Goal: Find specific page/section

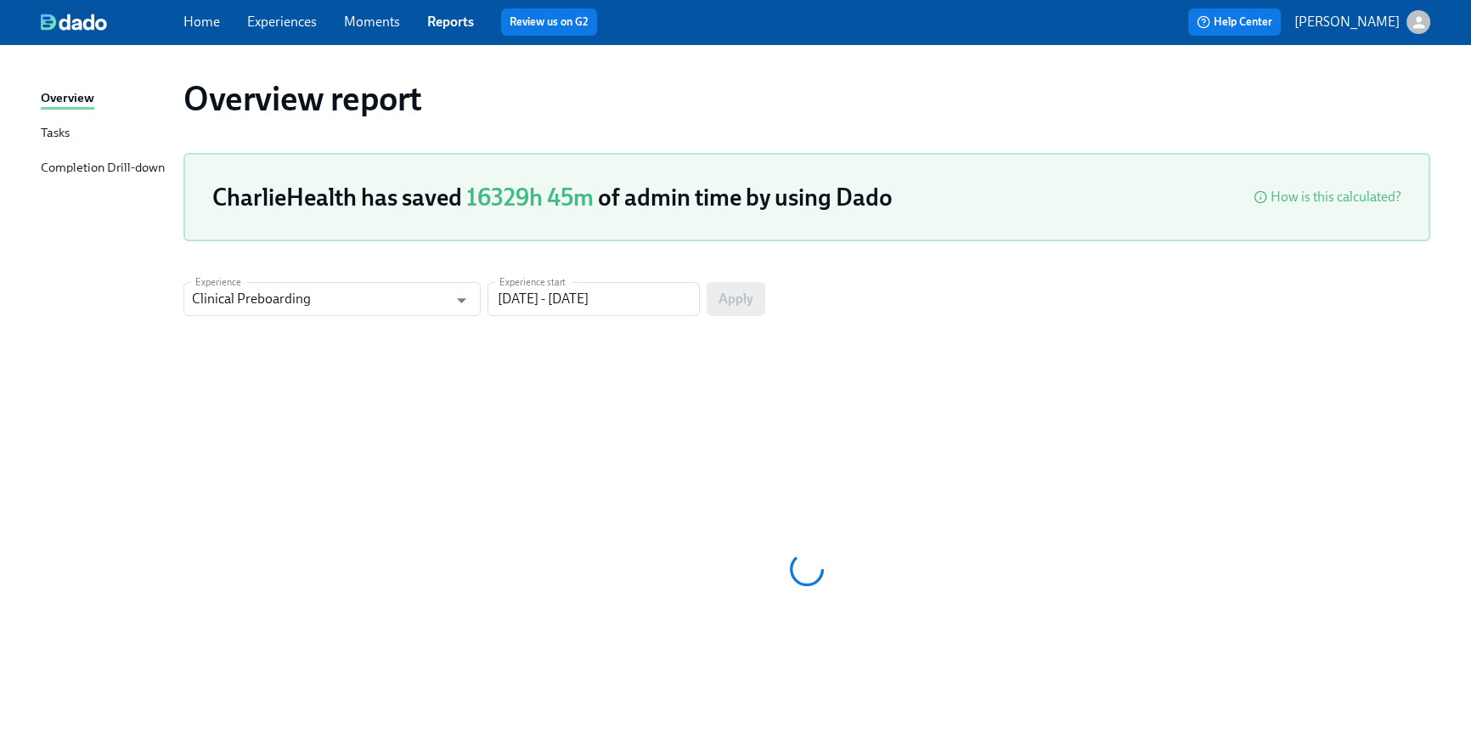
click at [200, 20] on link "Home" at bounding box center [201, 22] width 37 height 16
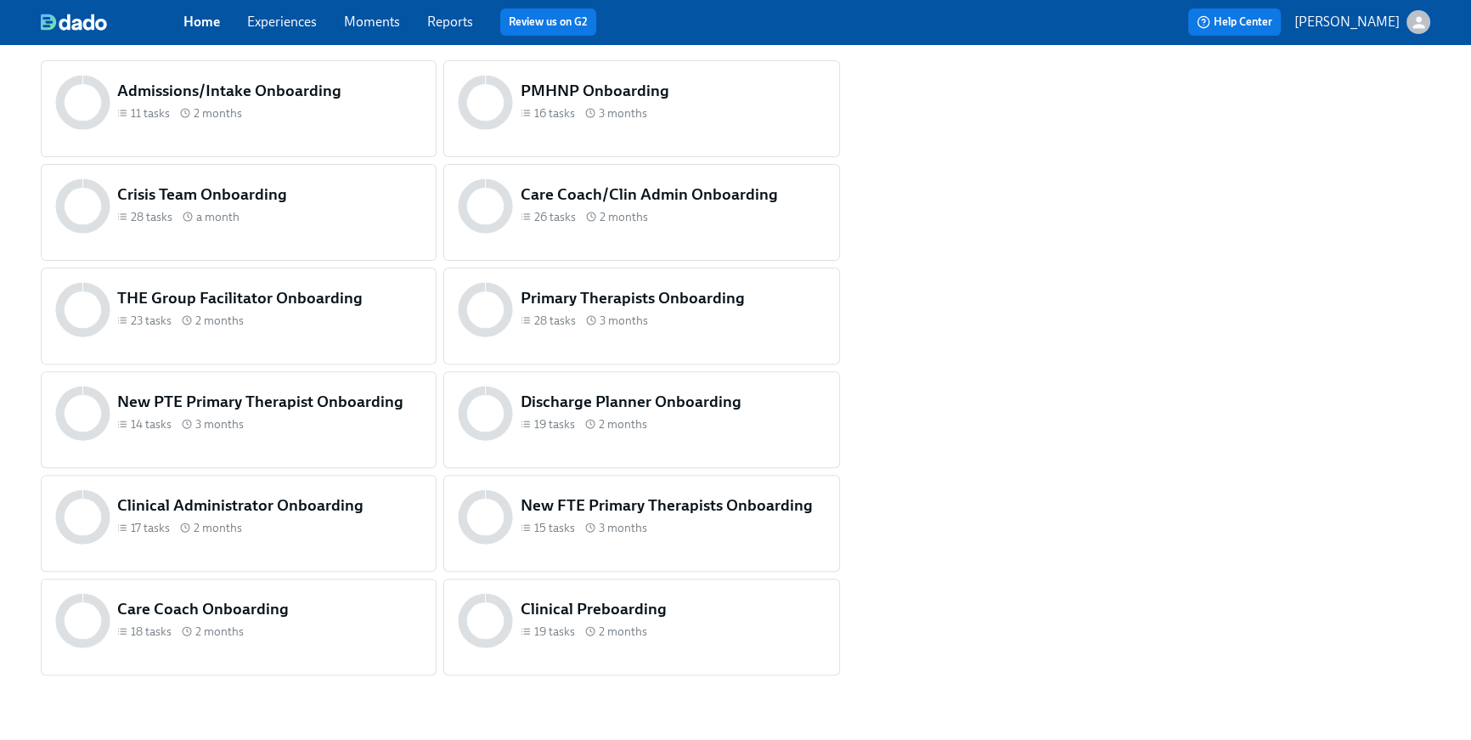
scroll to position [711, 0]
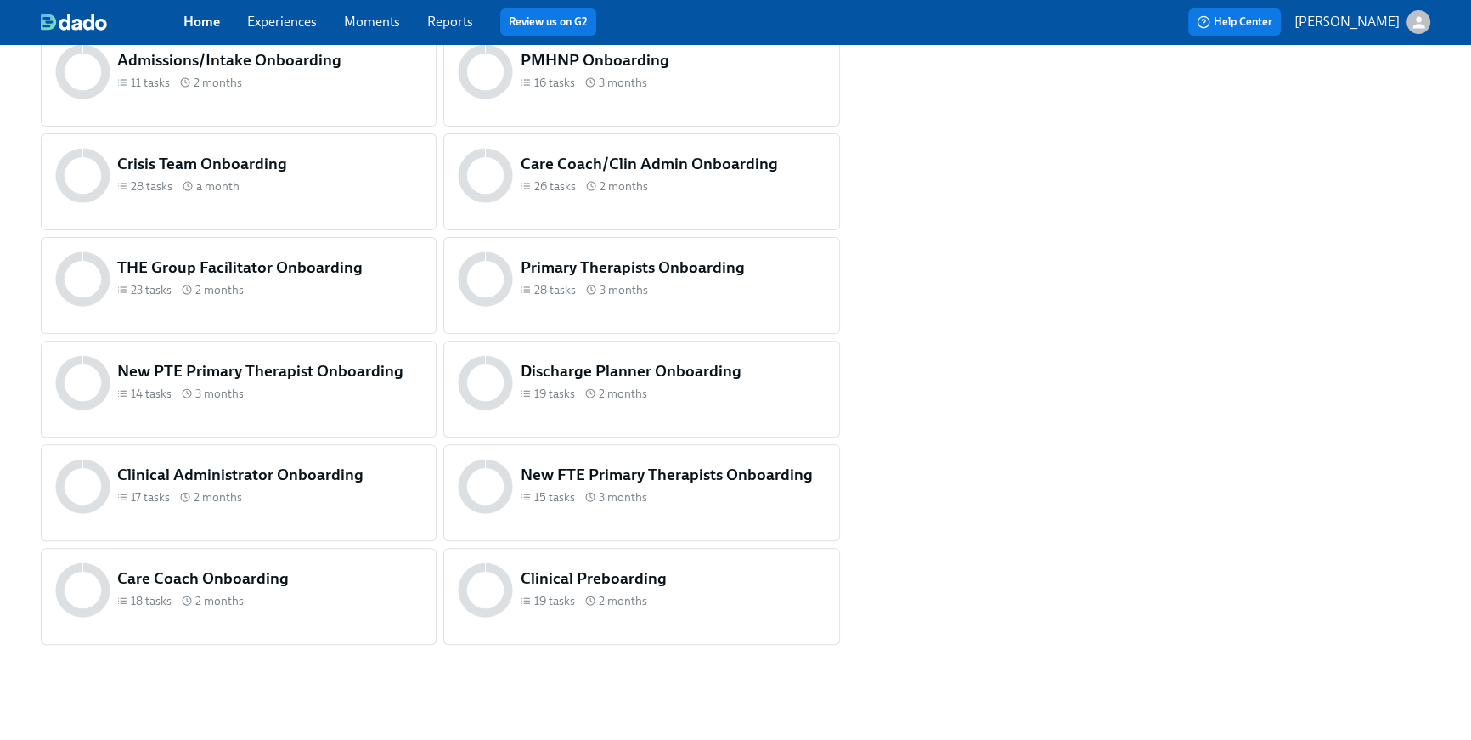
click at [269, 54] on h5 "Admissions/Intake Onboarding" at bounding box center [269, 60] width 305 height 22
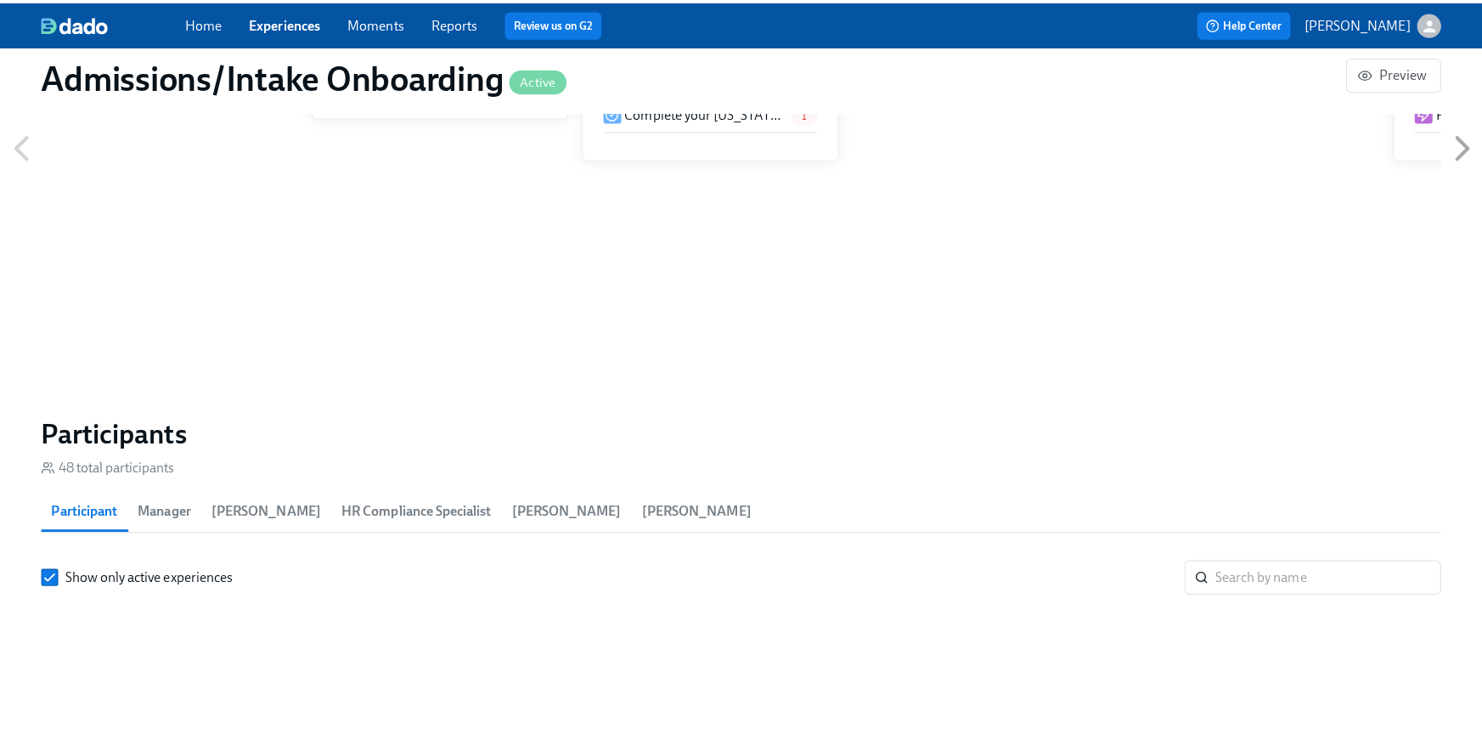
scroll to position [0, 9117]
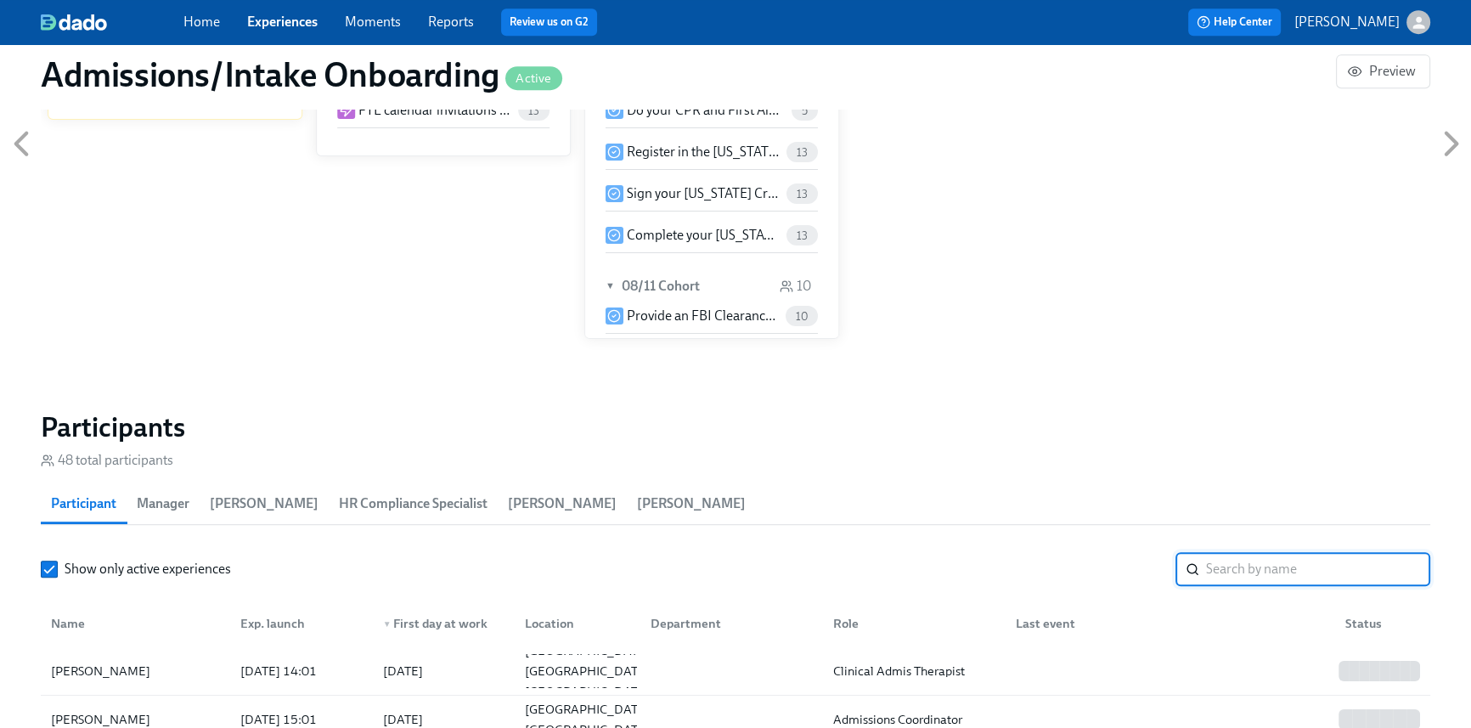
click at [1302, 562] on input "search" at bounding box center [1318, 569] width 224 height 34
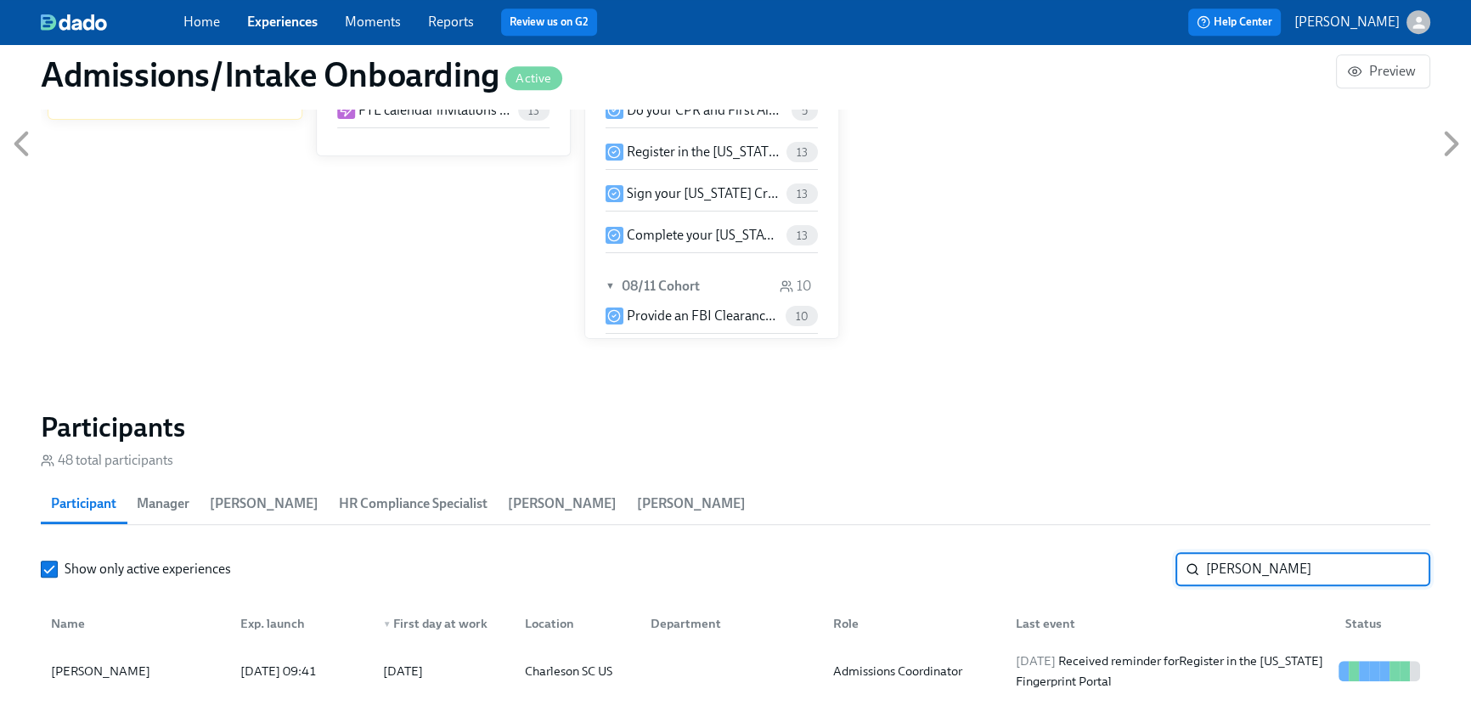
type input "[PERSON_NAME]"
click at [1135, 683] on div "[DATE] Received reminder for Register in the [US_STATE] Fingerprint Portal" at bounding box center [1170, 671] width 323 height 41
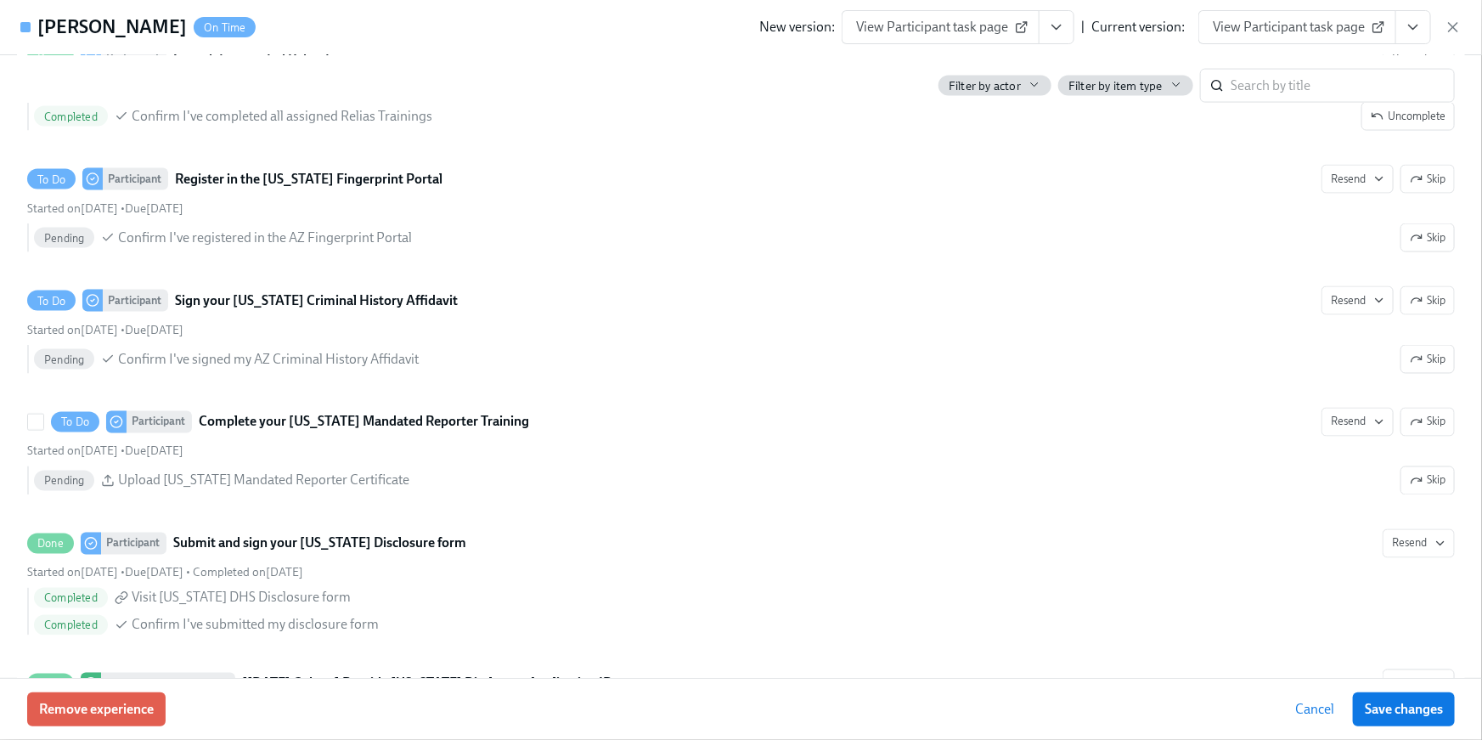
scroll to position [1305, 0]
